Goal: Information Seeking & Learning: Learn about a topic

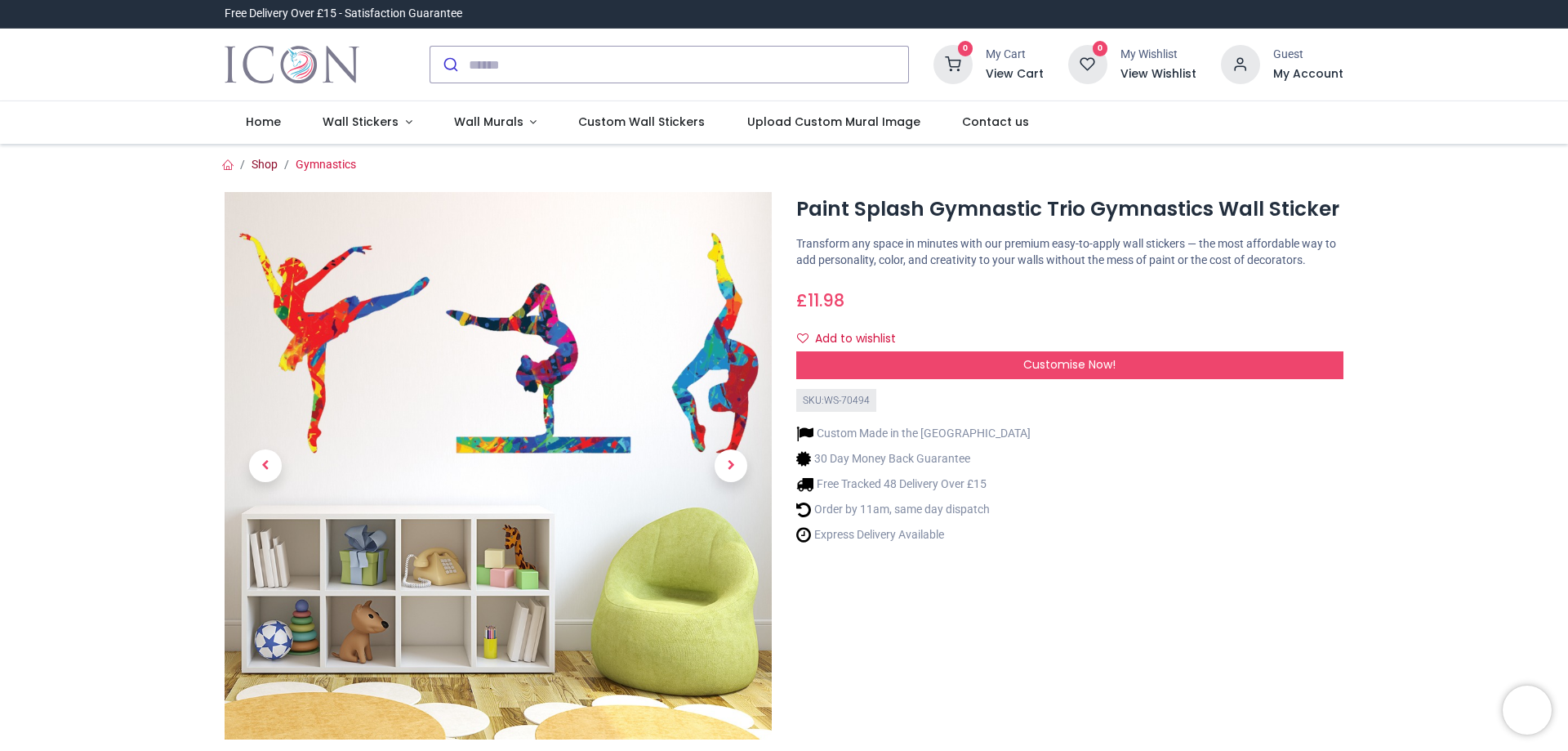
click at [252, 170] on link "Shop" at bounding box center [265, 164] width 26 height 13
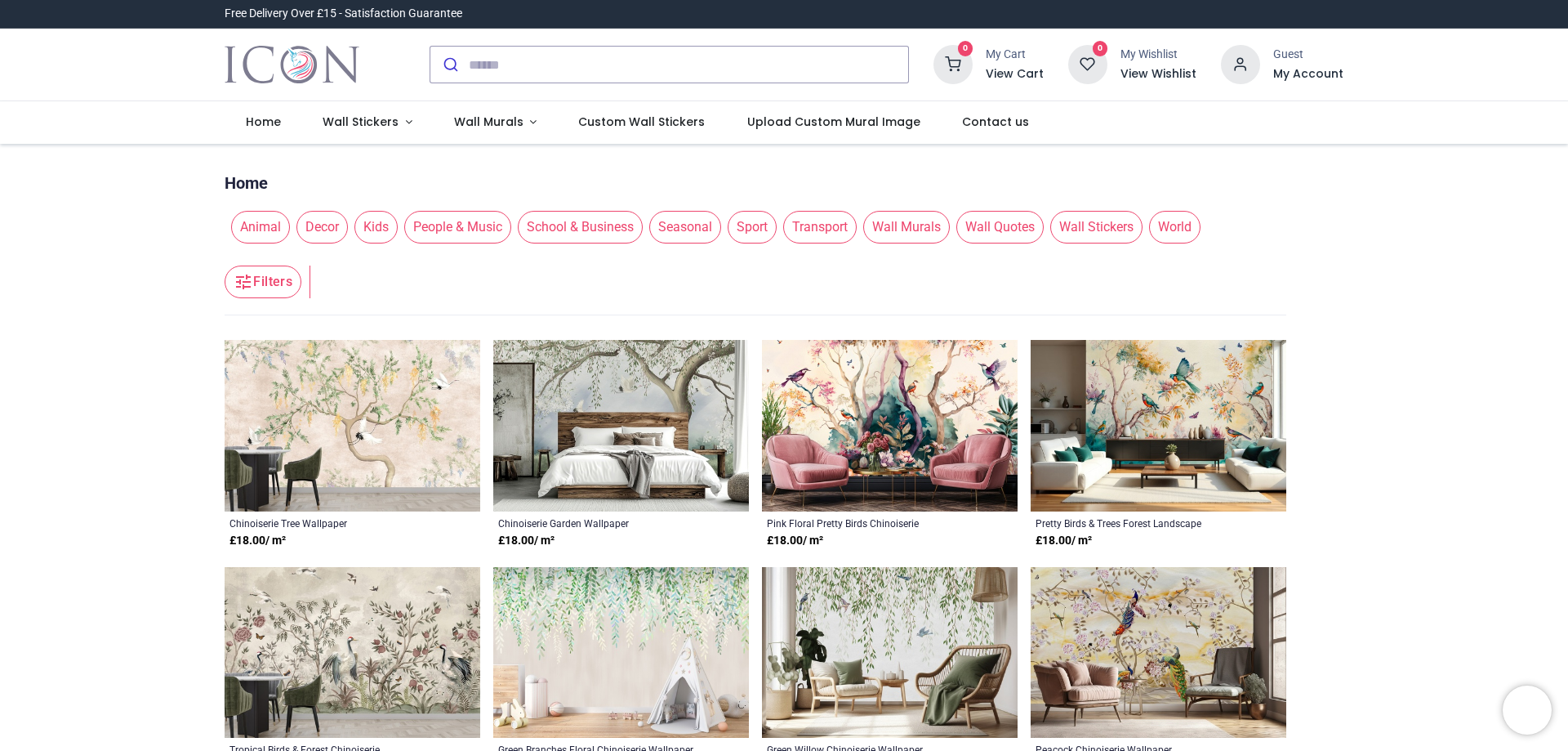
click at [750, 232] on span "Sport" at bounding box center [752, 227] width 49 height 33
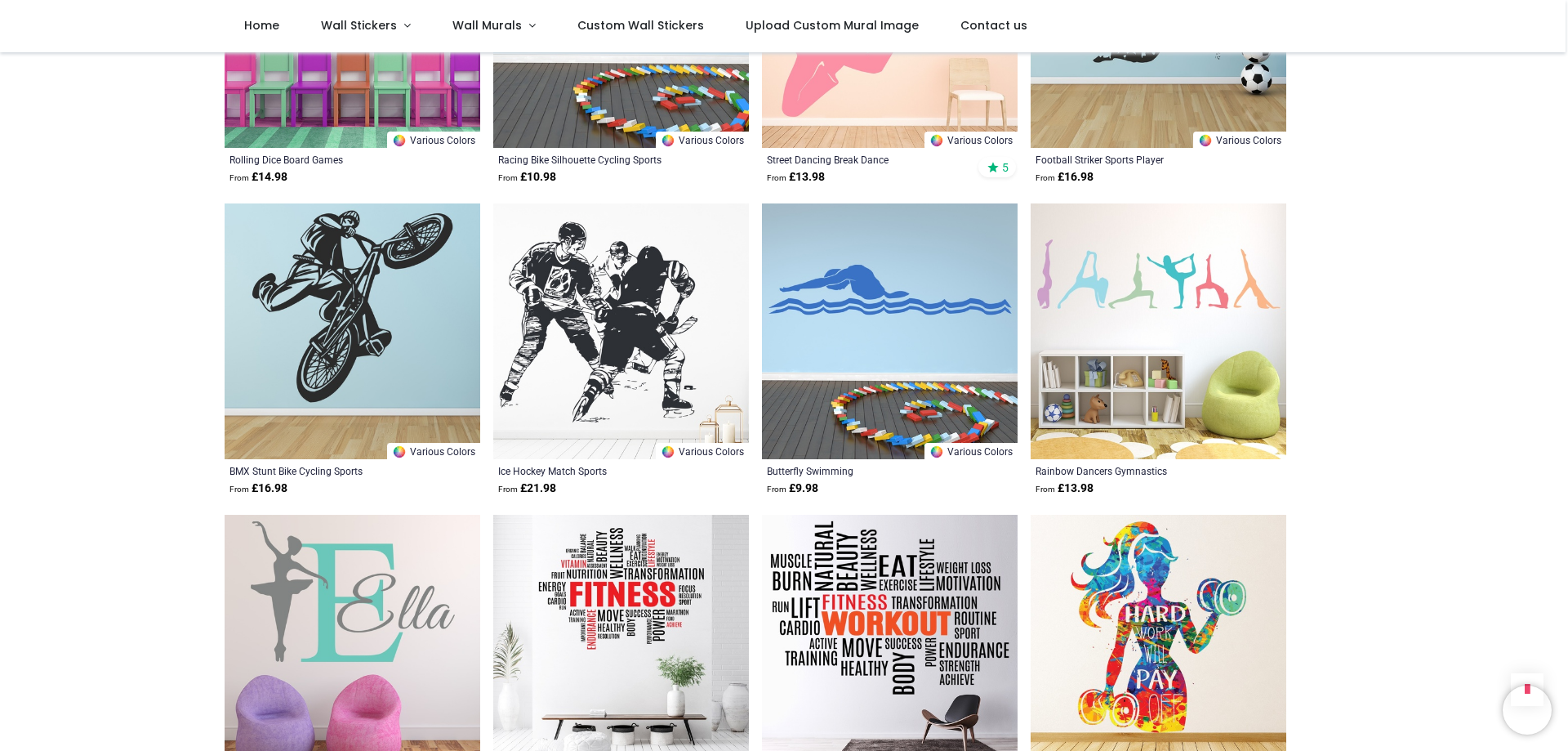
scroll to position [3512, 0]
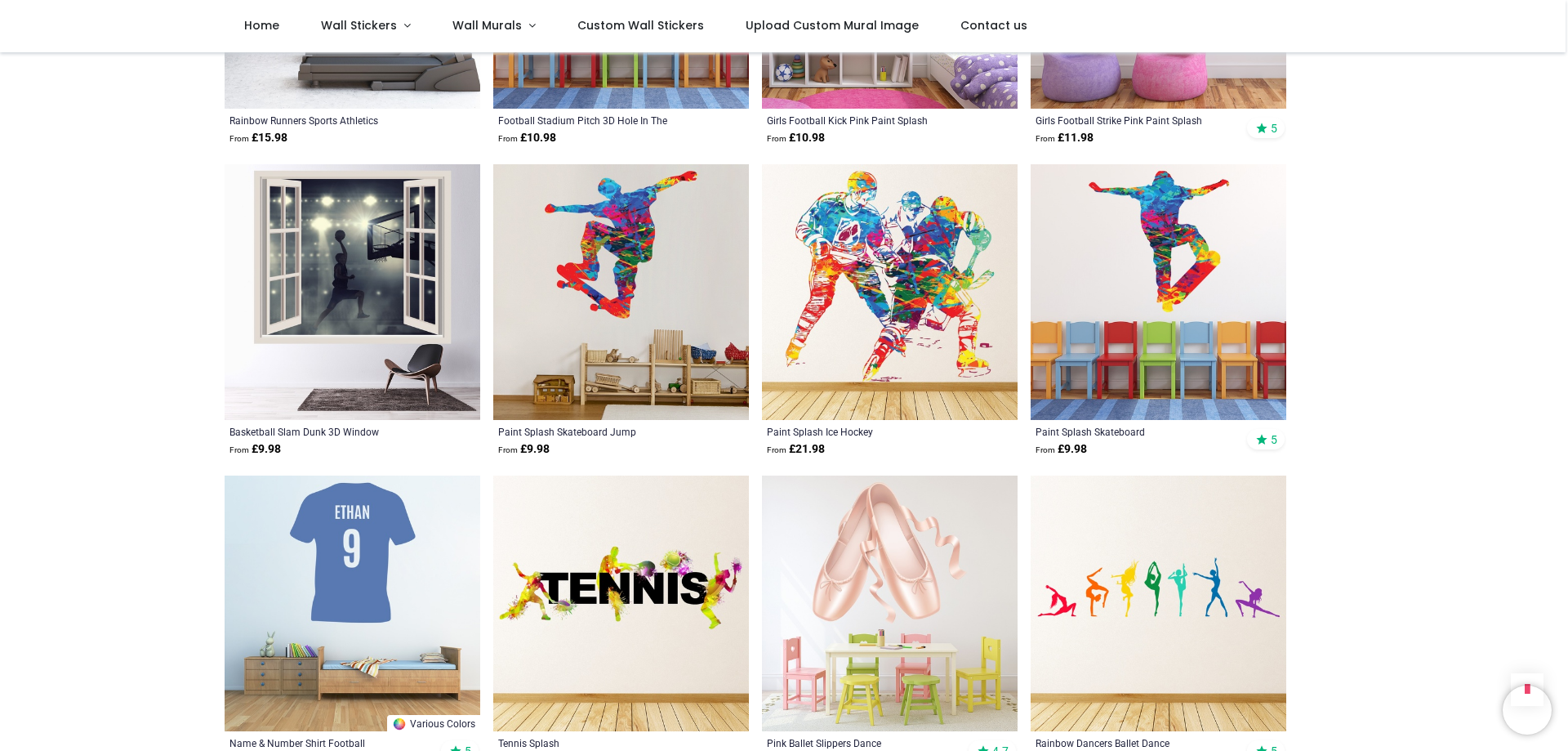
scroll to position [4655, 0]
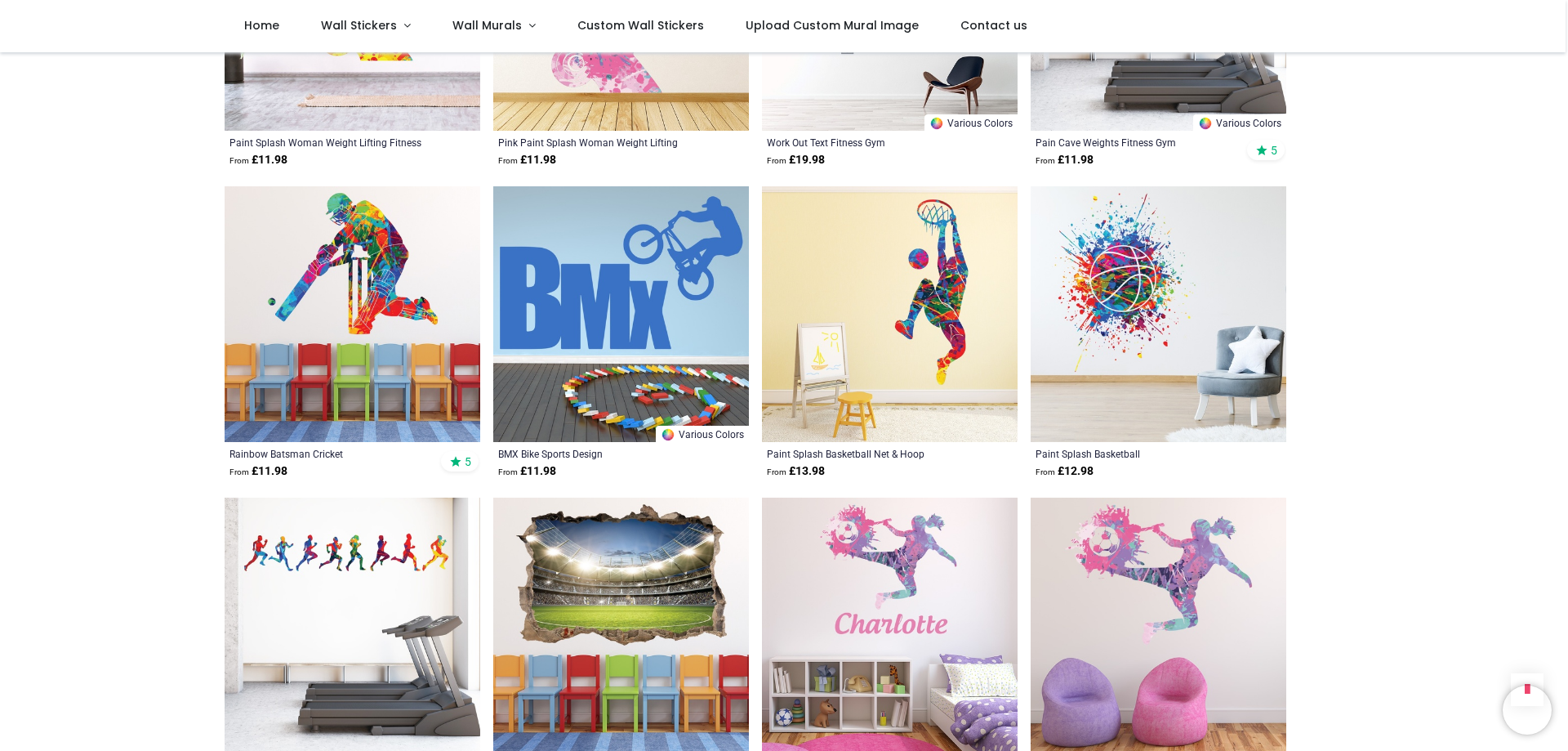
scroll to position [4410, 0]
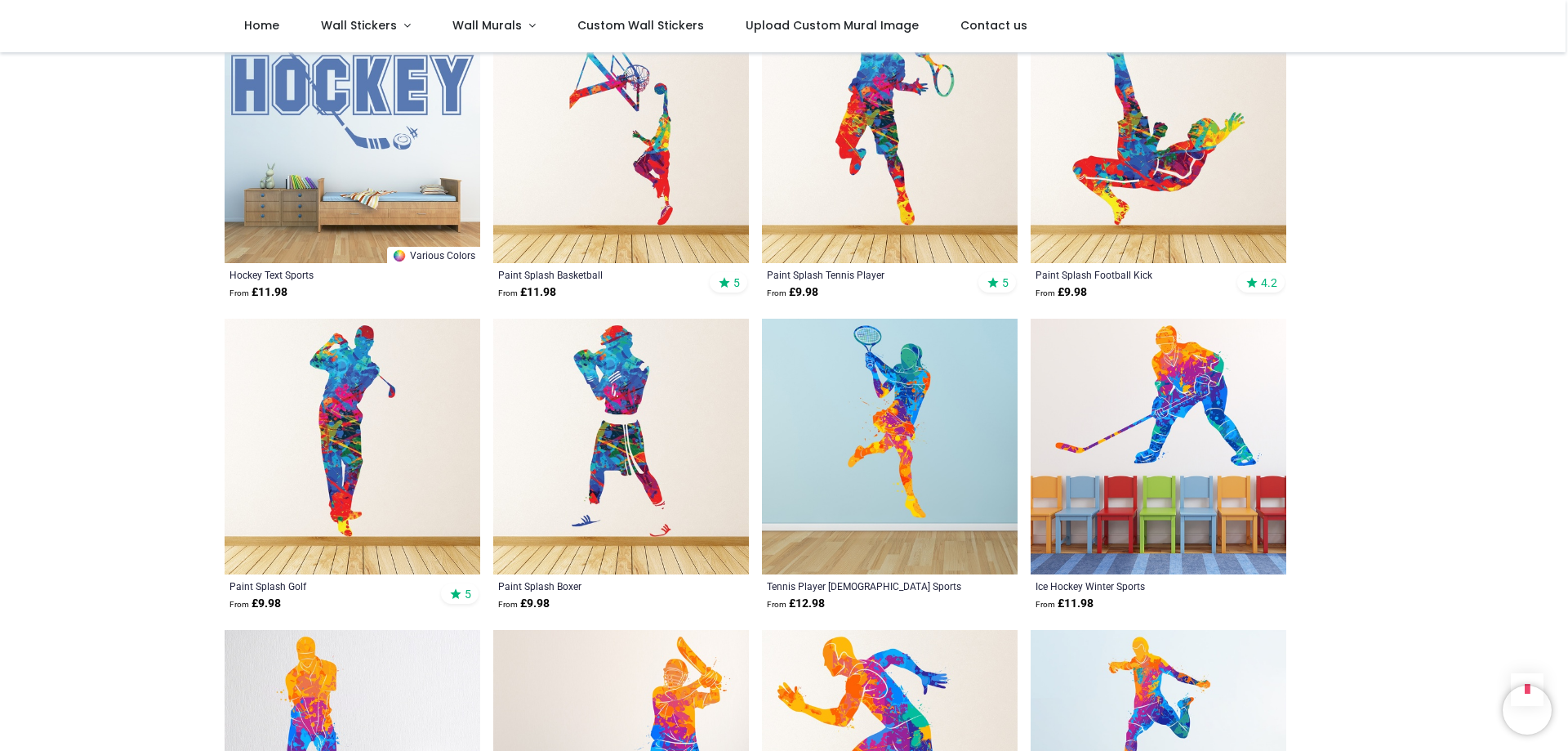
scroll to position [1797, 0]
